Goal: Task Accomplishment & Management: Manage account settings

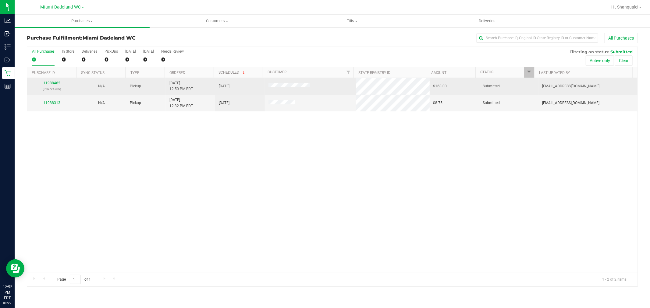
click at [50, 81] on div "11988462 (326724705)" at bounding box center [52, 86] width 42 height 12
click at [51, 81] on div "11988462 (326724705)" at bounding box center [52, 86] width 42 height 12
click at [51, 82] on link "11988462" at bounding box center [51, 83] width 17 height 4
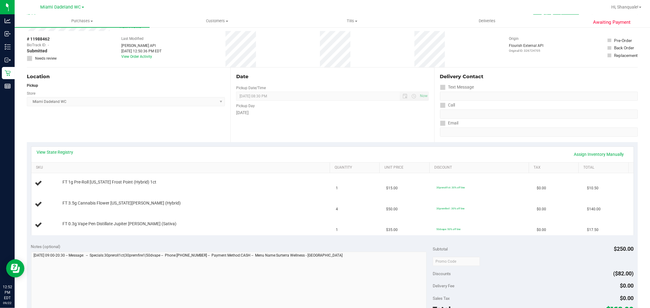
scroll to position [34, 0]
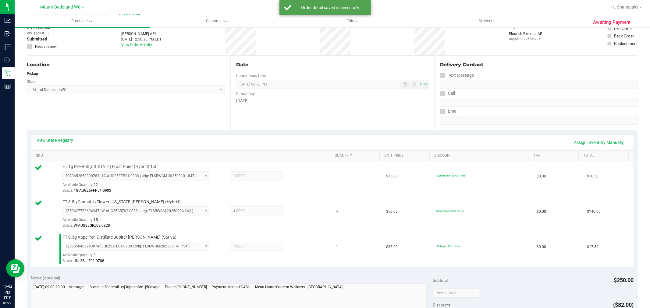
click at [396, 171] on td "$15.00" at bounding box center [407, 179] width 50 height 35
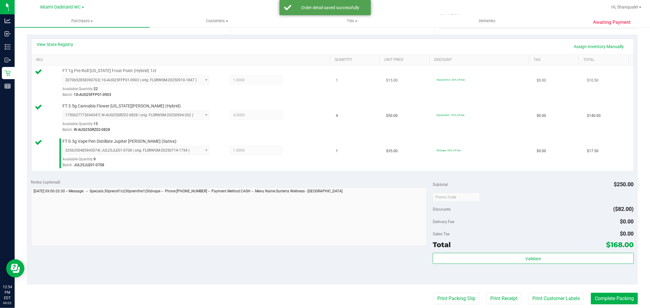
scroll to position [261, 0]
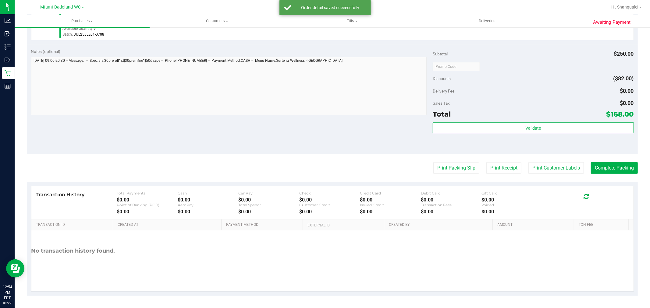
click at [510, 155] on purchase-details "Back Edit Purchase Cancel Purchase View Profile # 11988462 BioTrack ID: - Submi…" at bounding box center [332, 34] width 611 height 524
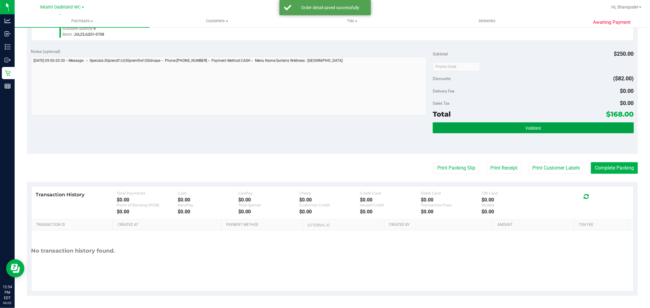
click at [525, 129] on span "Validate" at bounding box center [533, 128] width 16 height 5
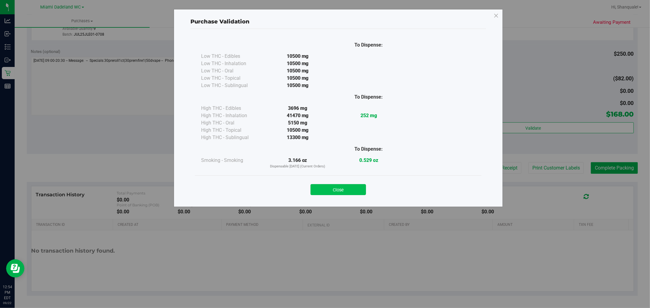
click at [345, 191] on button "Close" at bounding box center [338, 189] width 55 height 11
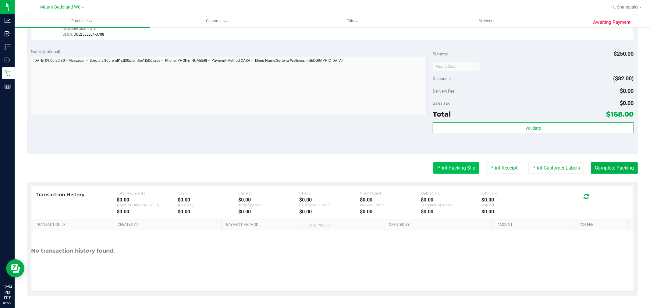
click at [455, 168] on button "Print Packing Slip" at bounding box center [456, 168] width 46 height 12
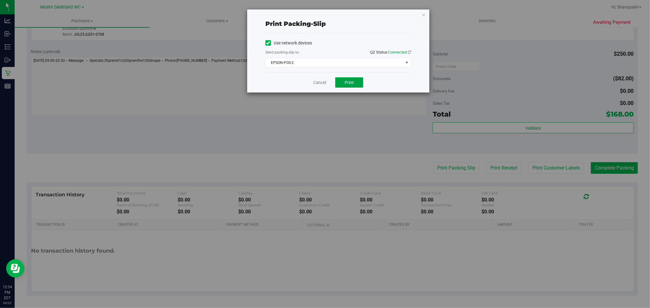
click at [353, 77] on button "Print" at bounding box center [349, 82] width 28 height 10
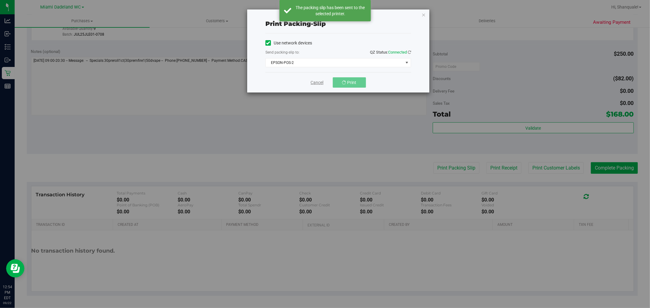
click at [315, 82] on link "Cancel" at bounding box center [317, 83] width 13 height 6
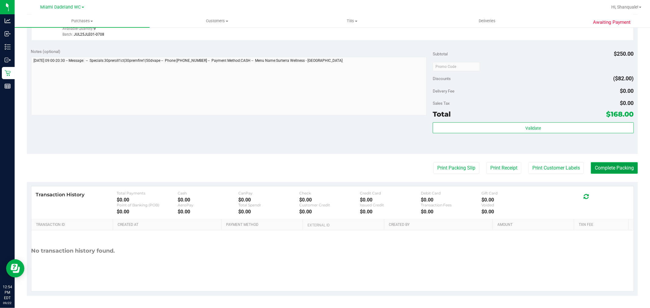
click at [607, 164] on button "Complete Packing" at bounding box center [614, 168] width 47 height 12
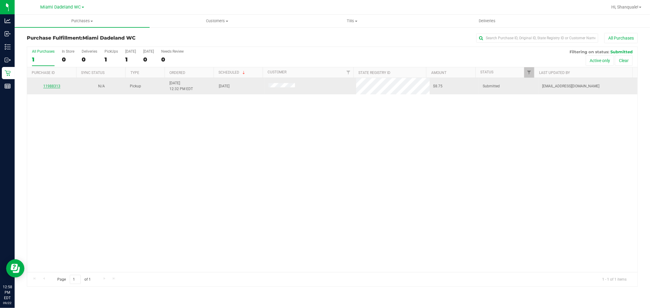
click at [55, 87] on link "11988313" at bounding box center [51, 86] width 17 height 4
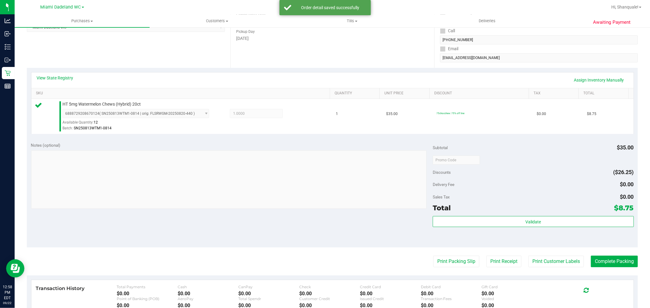
scroll to position [190, 0]
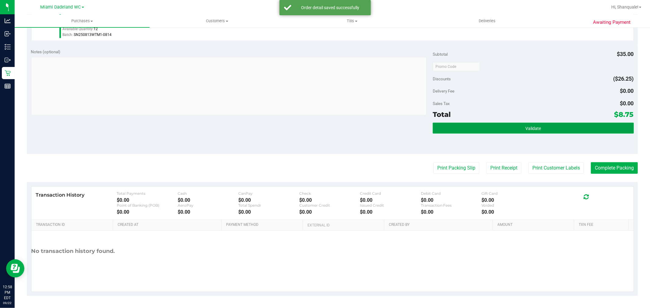
click at [504, 124] on button "Validate" at bounding box center [533, 128] width 201 height 11
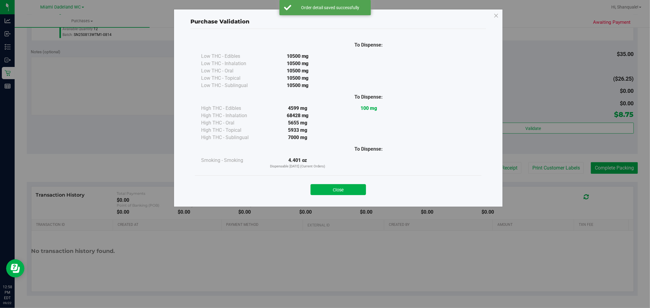
click at [331, 177] on div "Close" at bounding box center [338, 188] width 286 height 25
click at [343, 189] on button "Close" at bounding box center [338, 189] width 55 height 11
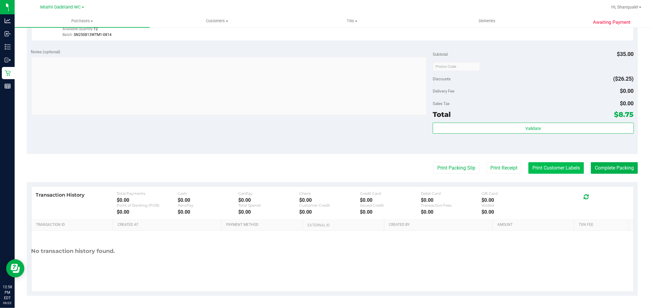
click at [544, 170] on button "Print Customer Labels" at bounding box center [555, 168] width 55 height 12
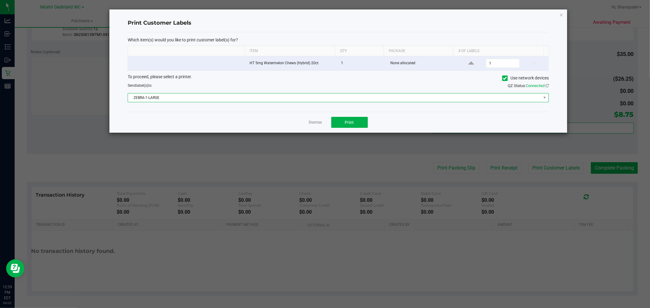
click at [171, 97] on span "ZEBRA-1-LARGE" at bounding box center [334, 98] width 413 height 9
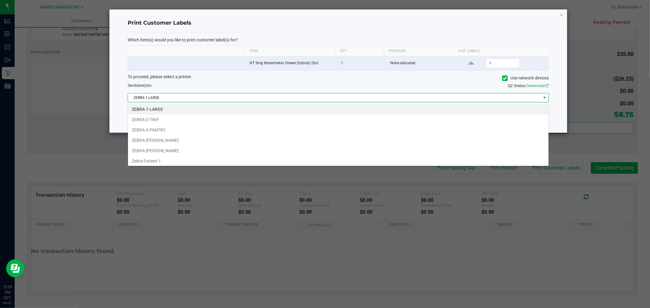
scroll to position [9, 421]
click at [195, 138] on li "ZEBRA-[PERSON_NAME]" at bounding box center [338, 140] width 421 height 10
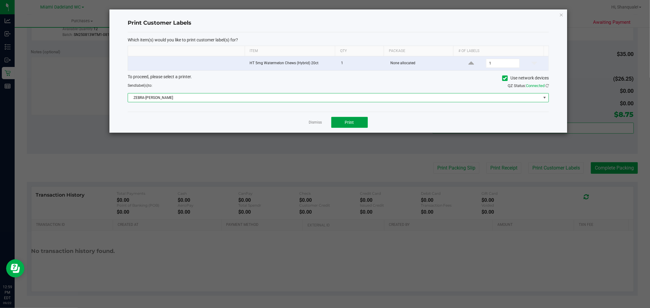
click at [359, 126] on button "Print" at bounding box center [349, 122] width 37 height 11
click at [313, 125] on link "Dismiss" at bounding box center [315, 122] width 13 height 5
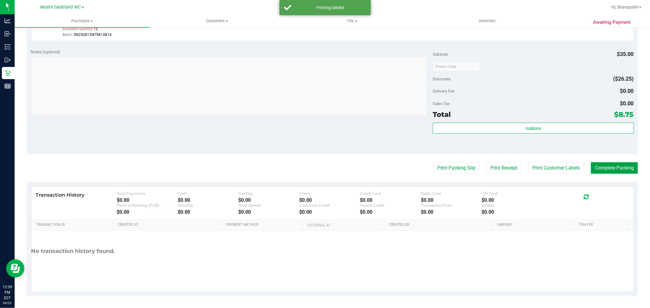
click at [605, 169] on button "Complete Packing" at bounding box center [614, 168] width 47 height 12
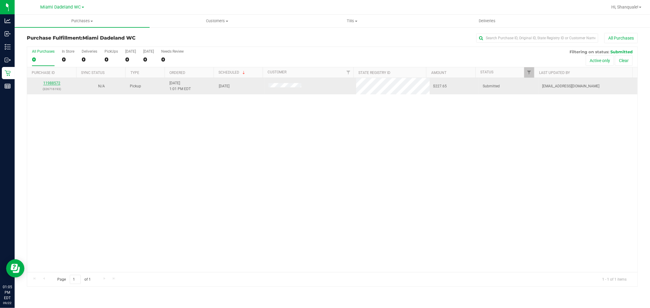
click at [55, 83] on link "11988572" at bounding box center [51, 83] width 17 height 4
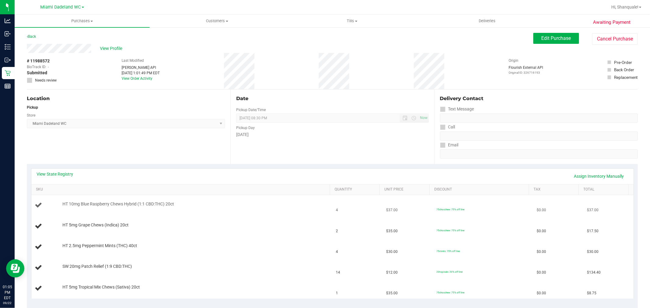
click at [45, 196] on td "HT 10mg Blue Raspberry Chews Hybrid (1:1 CBD:THC) 20ct" at bounding box center [181, 205] width 301 height 21
click at [37, 188] on link "SKU" at bounding box center [182, 189] width 292 height 5
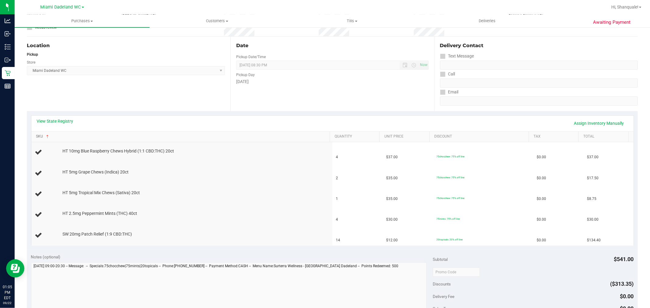
scroll to position [54, 0]
click at [56, 121] on link "View State Registry" at bounding box center [55, 121] width 37 height 6
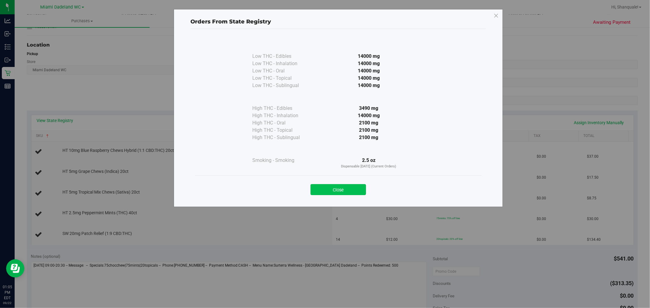
click at [343, 185] on button "Close" at bounding box center [338, 189] width 55 height 11
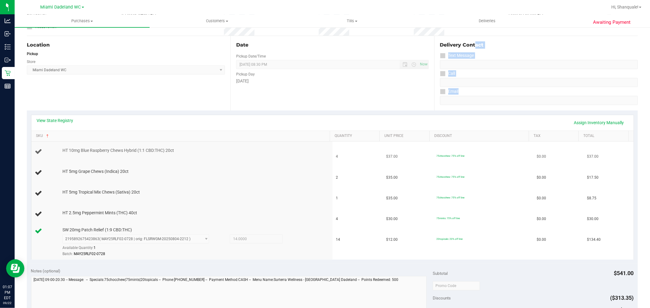
click at [549, 155] on purchase-details "Back Edit Purchase Cancel Purchase View Profile # 11988572 BioTrack ID: - Submi…" at bounding box center [332, 247] width 611 height 536
click at [133, 91] on div "Location Pickup Store [GEOGRAPHIC_DATA] WC Select Store [PERSON_NAME][GEOGRAPHI…" at bounding box center [129, 73] width 204 height 75
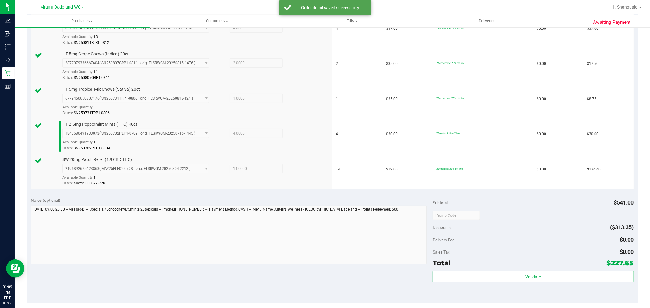
scroll to position [182, 0]
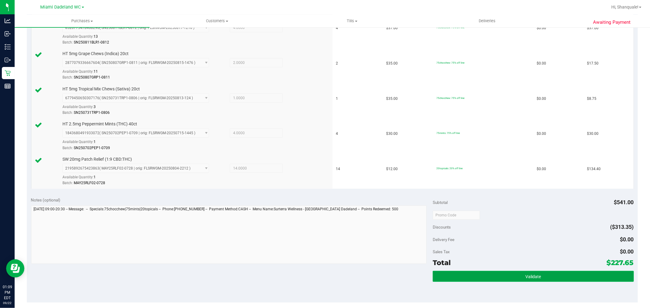
click at [528, 280] on button "Validate" at bounding box center [533, 276] width 201 height 11
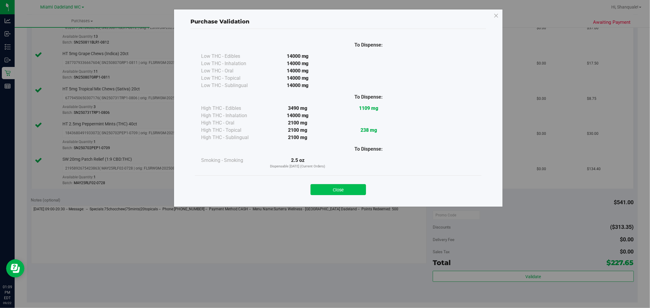
click at [349, 194] on button "Close" at bounding box center [338, 189] width 55 height 11
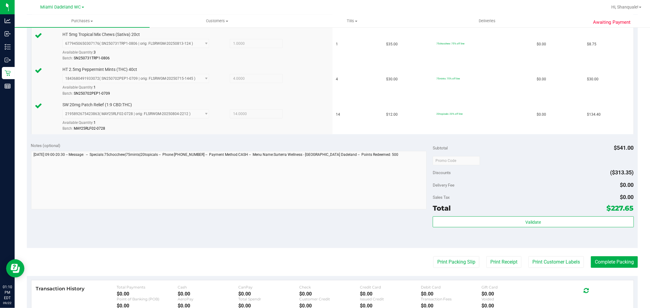
scroll to position [332, 0]
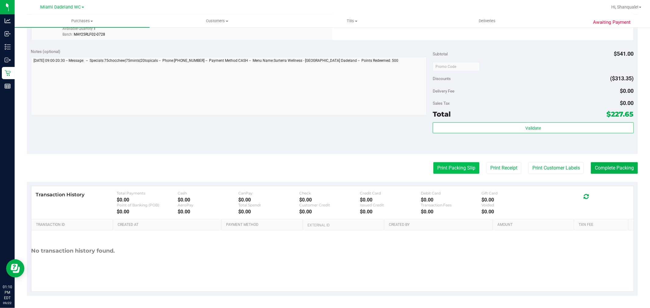
click at [449, 172] on button "Print Packing Slip" at bounding box center [456, 168] width 46 height 12
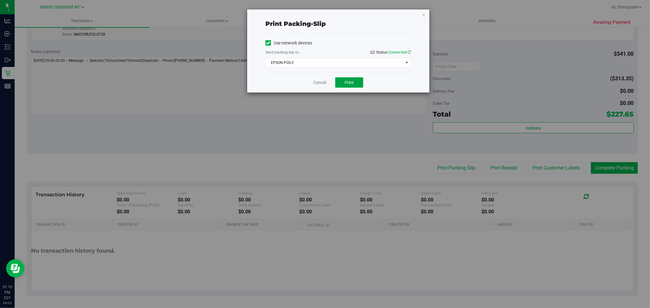
click at [349, 83] on span "Print" at bounding box center [349, 82] width 9 height 5
click at [322, 81] on link "Cancel" at bounding box center [319, 83] width 13 height 6
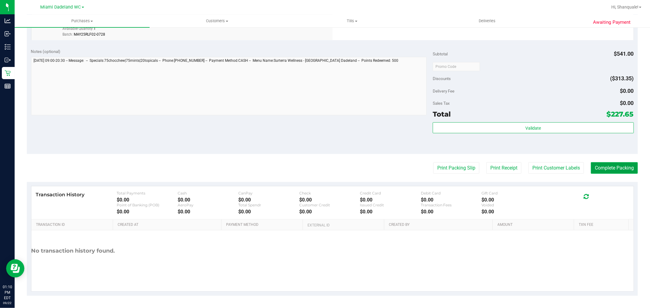
click at [604, 168] on button "Complete Packing" at bounding box center [614, 168] width 47 height 12
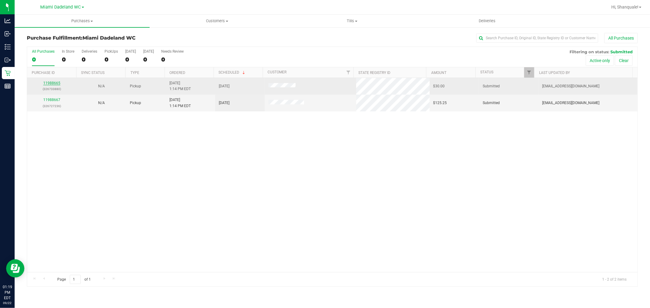
click at [54, 83] on link "11988665" at bounding box center [51, 83] width 17 height 4
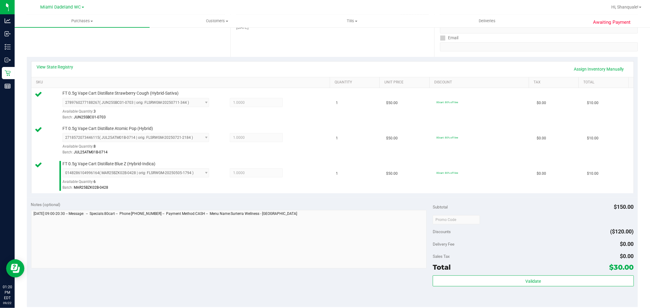
scroll to position [173, 0]
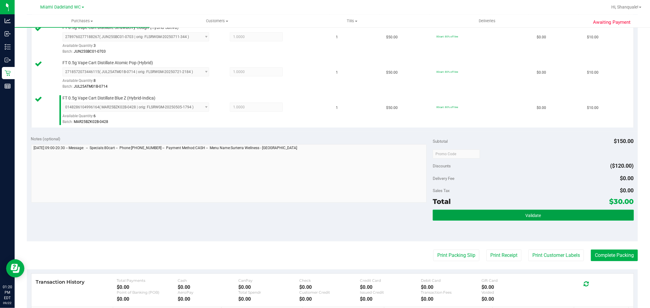
click at [528, 216] on span "Validate" at bounding box center [533, 215] width 16 height 5
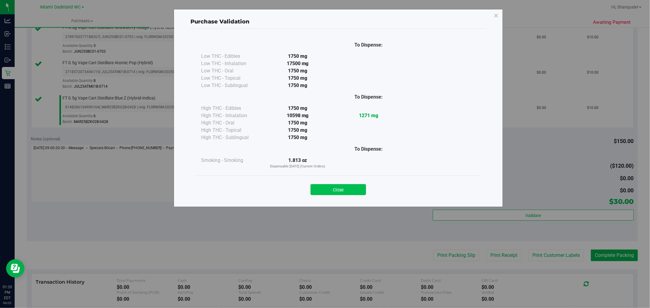
click at [354, 193] on button "Close" at bounding box center [338, 189] width 55 height 11
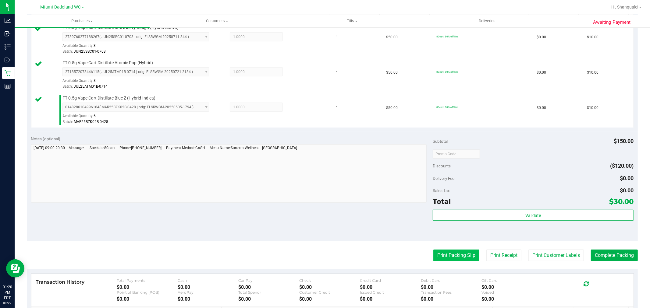
click at [450, 258] on button "Print Packing Slip" at bounding box center [456, 256] width 46 height 12
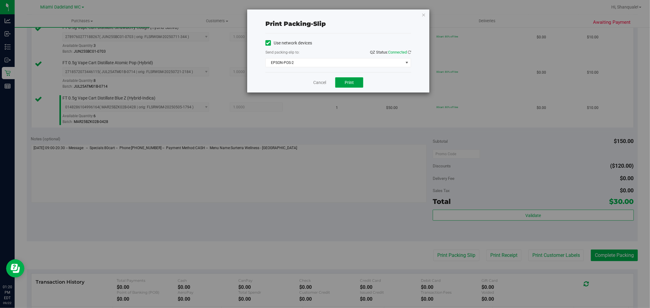
click at [349, 82] on span "Print" at bounding box center [349, 82] width 9 height 5
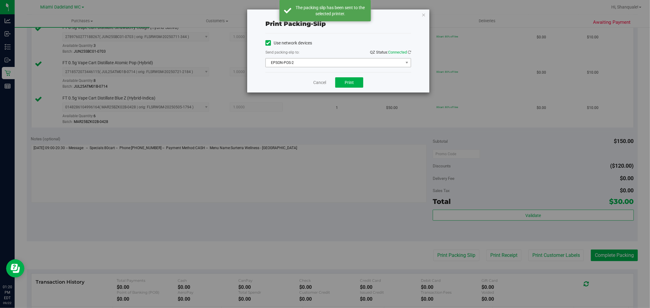
click at [313, 67] on span "EPSON-POS-2" at bounding box center [338, 62] width 146 height 9
click at [300, 190] on div "Print packing-slip Use network devices Send packing-slip to: QZ Status: Connect…" at bounding box center [327, 154] width 655 height 308
click at [325, 80] on link "Cancel" at bounding box center [319, 83] width 13 height 6
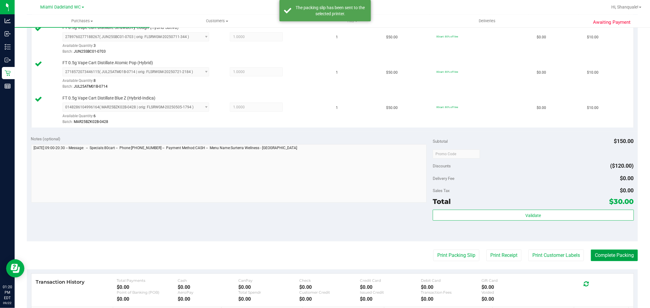
click at [610, 254] on button "Complete Packing" at bounding box center [614, 256] width 47 height 12
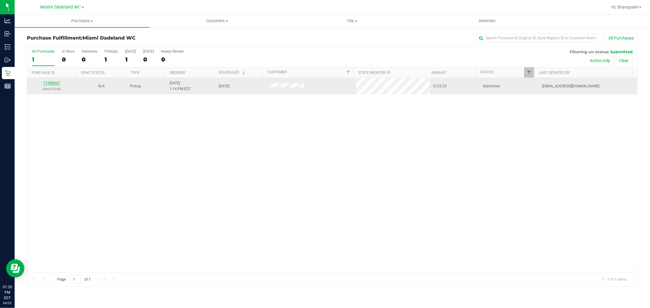
click at [54, 84] on link "11988667" at bounding box center [51, 83] width 17 height 4
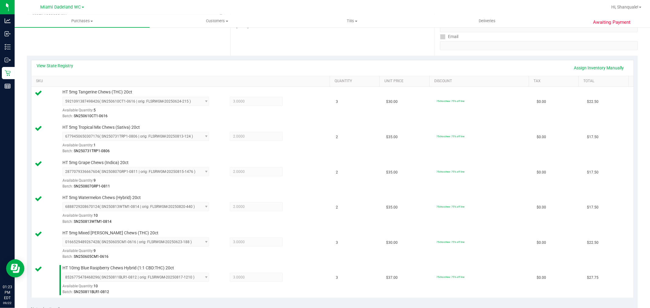
scroll to position [367, 0]
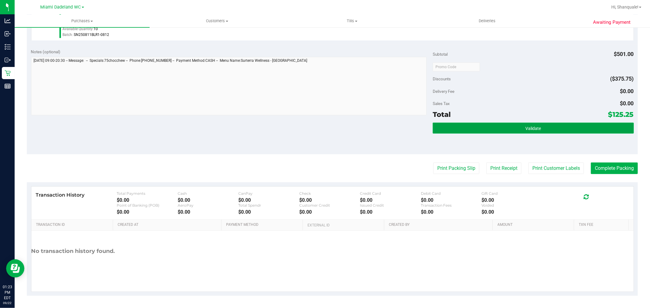
click at [537, 133] on button "Validate" at bounding box center [533, 128] width 201 height 11
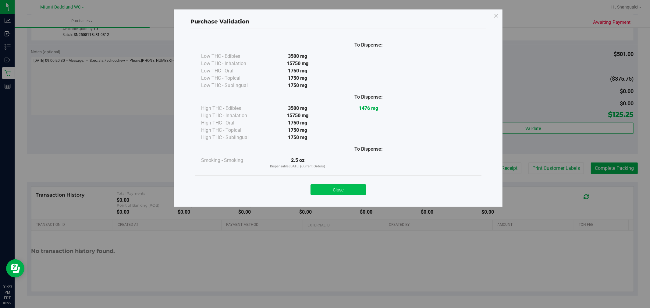
click at [349, 190] on button "Close" at bounding box center [338, 189] width 55 height 11
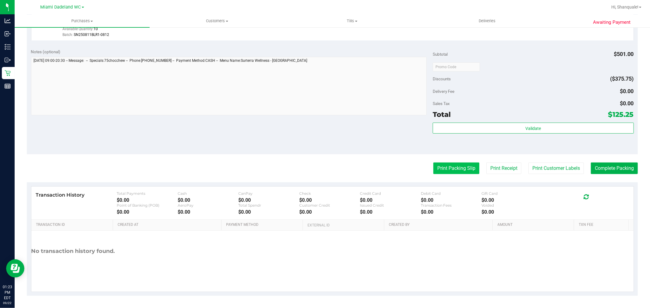
click at [445, 172] on button "Print Packing Slip" at bounding box center [456, 169] width 46 height 12
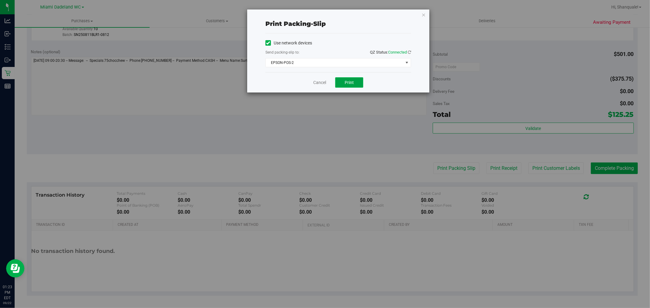
click at [353, 84] on span "Print" at bounding box center [349, 82] width 9 height 5
click at [325, 86] on link "Cancel" at bounding box center [319, 83] width 13 height 6
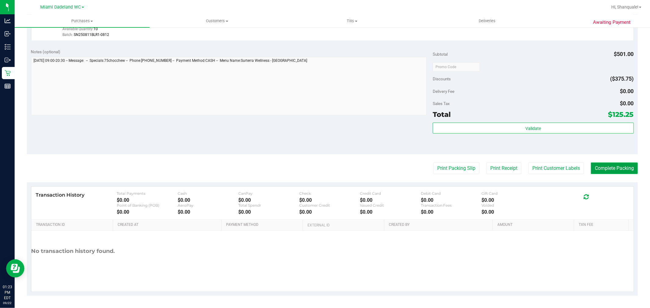
click at [617, 169] on button "Complete Packing" at bounding box center [614, 169] width 47 height 12
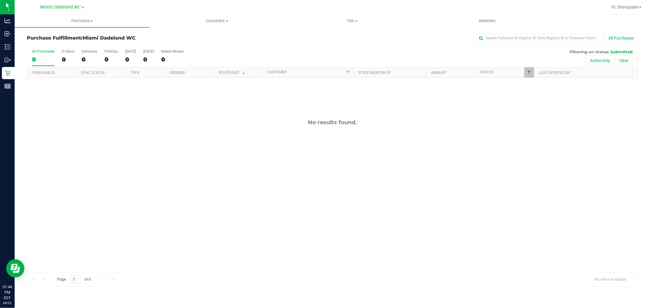
drag, startPoint x: 117, startPoint y: 85, endPoint x: 46, endPoint y: 150, distance: 96.2
click at [46, 150] on div "No results found." at bounding box center [332, 196] width 610 height 236
